Goal: Task Accomplishment & Management: Manage account settings

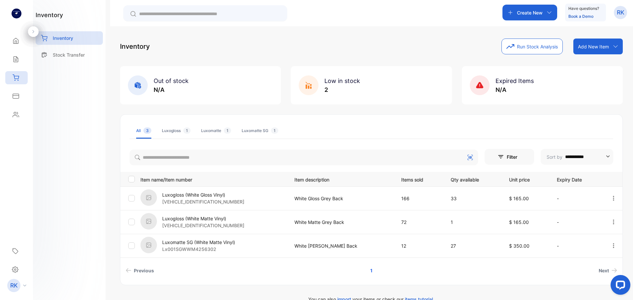
click at [535, 16] on div "Create New" at bounding box center [530, 13] width 55 height 16
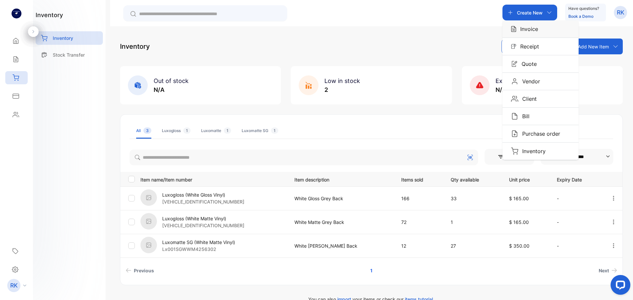
click at [536, 26] on p "Invoice" at bounding box center [528, 29] width 22 height 8
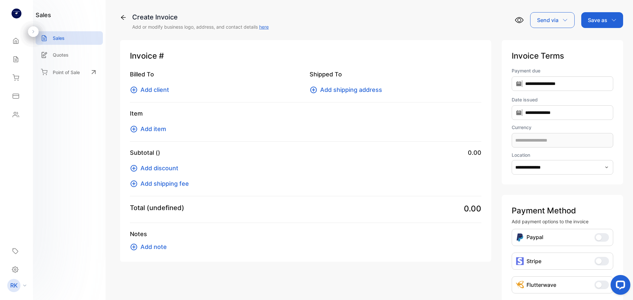
type input "**********"
click at [169, 92] on button "Add client" at bounding box center [151, 89] width 43 height 9
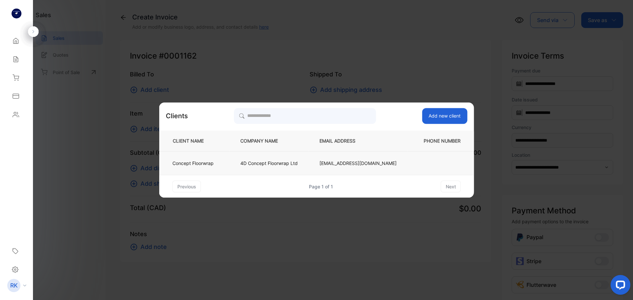
click at [245, 163] on td "4D Concept Floorwrap Ltd" at bounding box center [269, 164] width 79 height 24
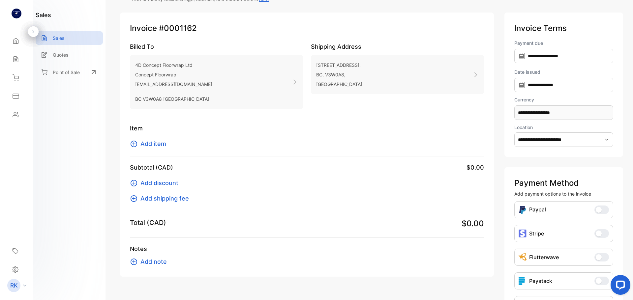
scroll to position [66, 0]
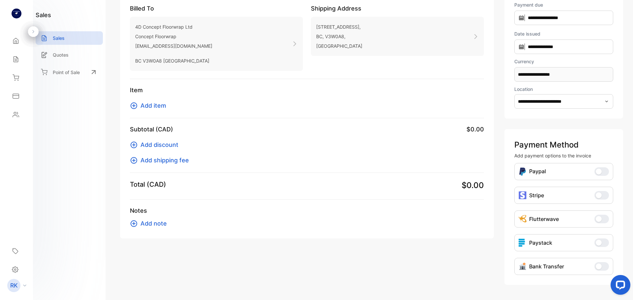
click at [165, 105] on span "Add item" at bounding box center [154, 105] width 26 height 9
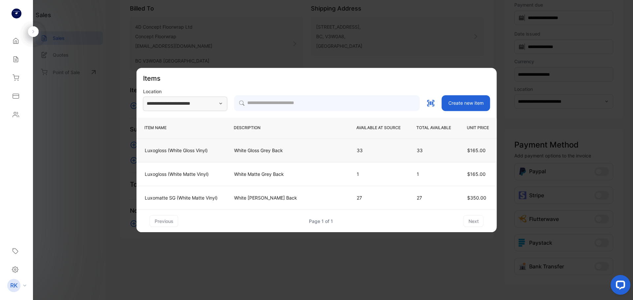
click at [292, 155] on td "White Gloss Grey Back" at bounding box center [287, 151] width 123 height 24
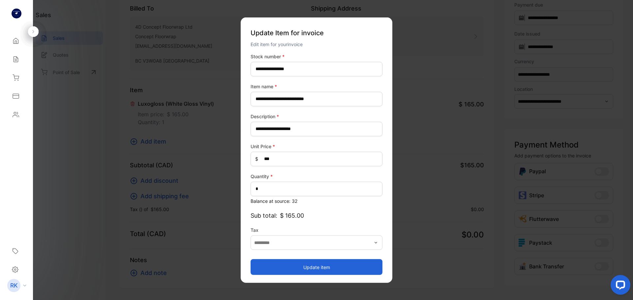
type input "**********"
click at [299, 265] on button "Update item" at bounding box center [317, 268] width 132 height 16
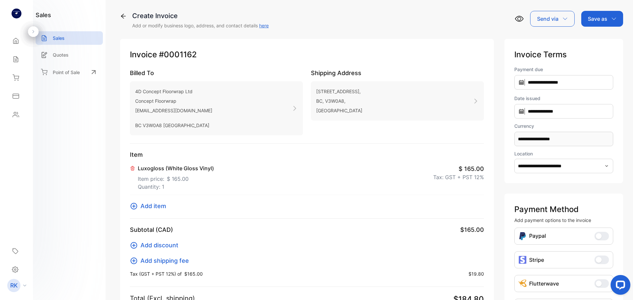
scroll to position [0, 0]
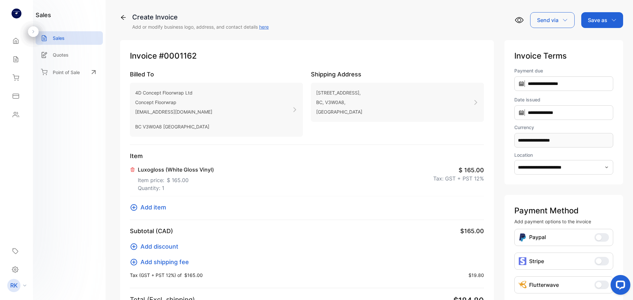
click at [593, 24] on div "Save as" at bounding box center [602, 20] width 42 height 16
click at [590, 43] on div "Invoice" at bounding box center [601, 41] width 38 height 13
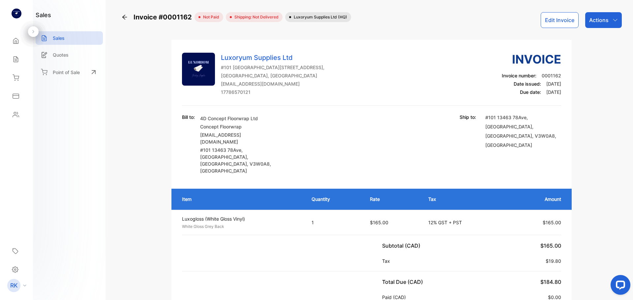
click at [600, 17] on p "Actions" at bounding box center [598, 20] width 19 height 8
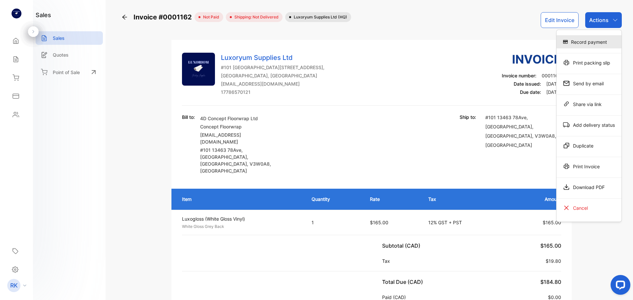
click at [595, 39] on div "Record payment" at bounding box center [589, 41] width 65 height 13
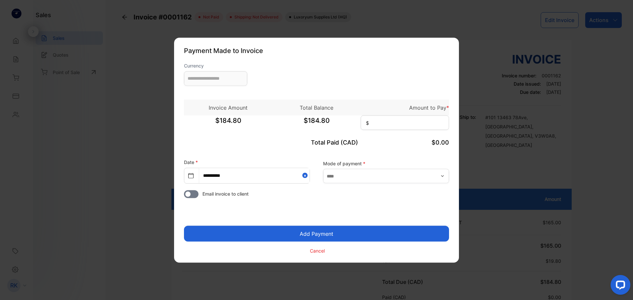
type input "**********"
click at [391, 126] on input at bounding box center [405, 122] width 88 height 15
type input "******"
click at [386, 175] on input "text" at bounding box center [386, 176] width 126 height 15
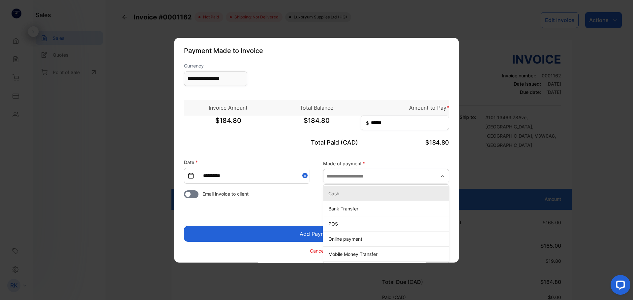
click at [383, 193] on p "Cash" at bounding box center [388, 193] width 118 height 7
type input "****"
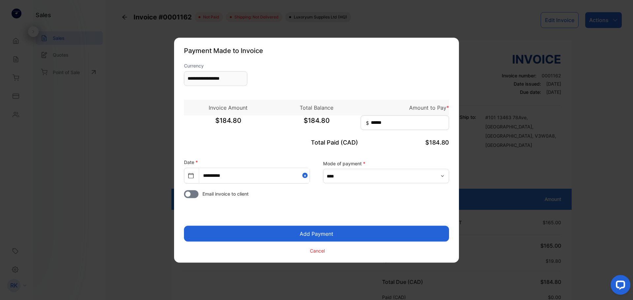
click at [342, 233] on button "Add Payment" at bounding box center [316, 234] width 265 height 16
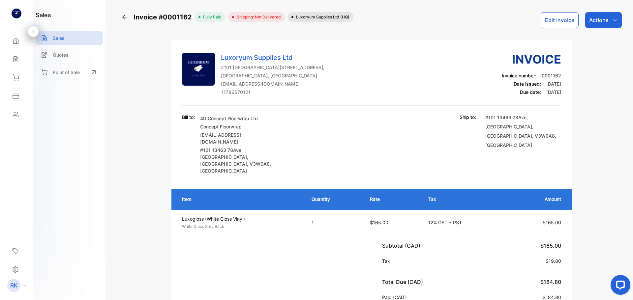
click at [602, 18] on p "Actions" at bounding box center [598, 20] width 19 height 8
click at [327, 102] on div "Luxoryum Supplies Ltd [STREET_ADDRESS] [EMAIL_ADDRESS][DOMAIN_NAME] 17786570121…" at bounding box center [371, 77] width 379 height 55
copy span "#0001162"
copy span "0001162"
drag, startPoint x: 191, startPoint y: 18, endPoint x: 162, endPoint y: 17, distance: 29.1
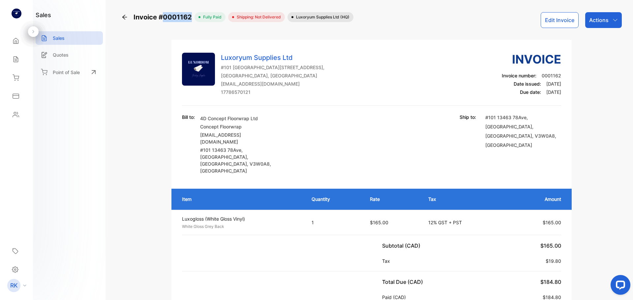
click at [162, 17] on span "Invoice #0001162" at bounding box center [164, 17] width 61 height 10
